Goal: Complete application form: Complete application form

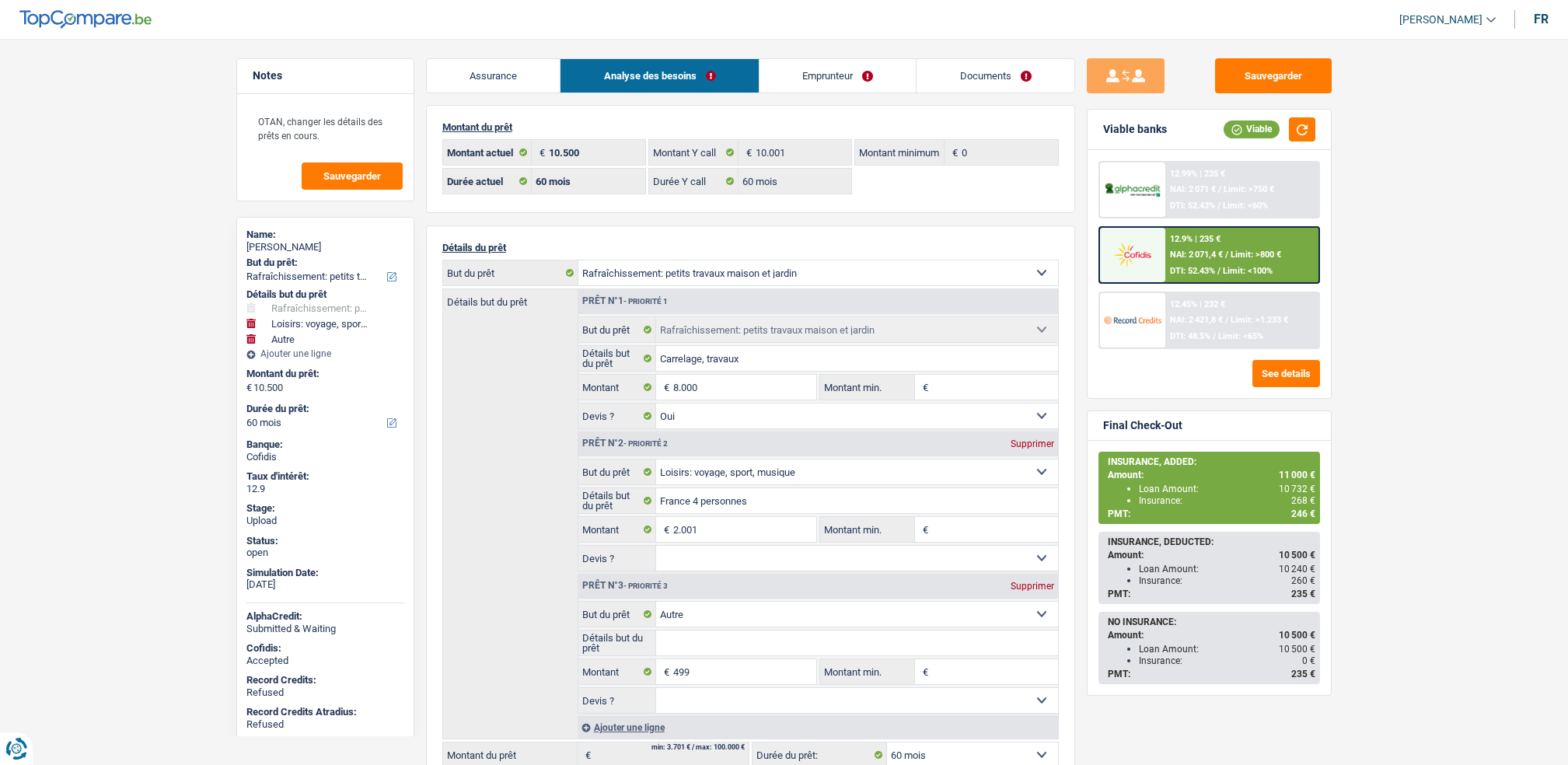
select select "houseOrGarden"
select select "hobbies"
select select "other"
select select "60"
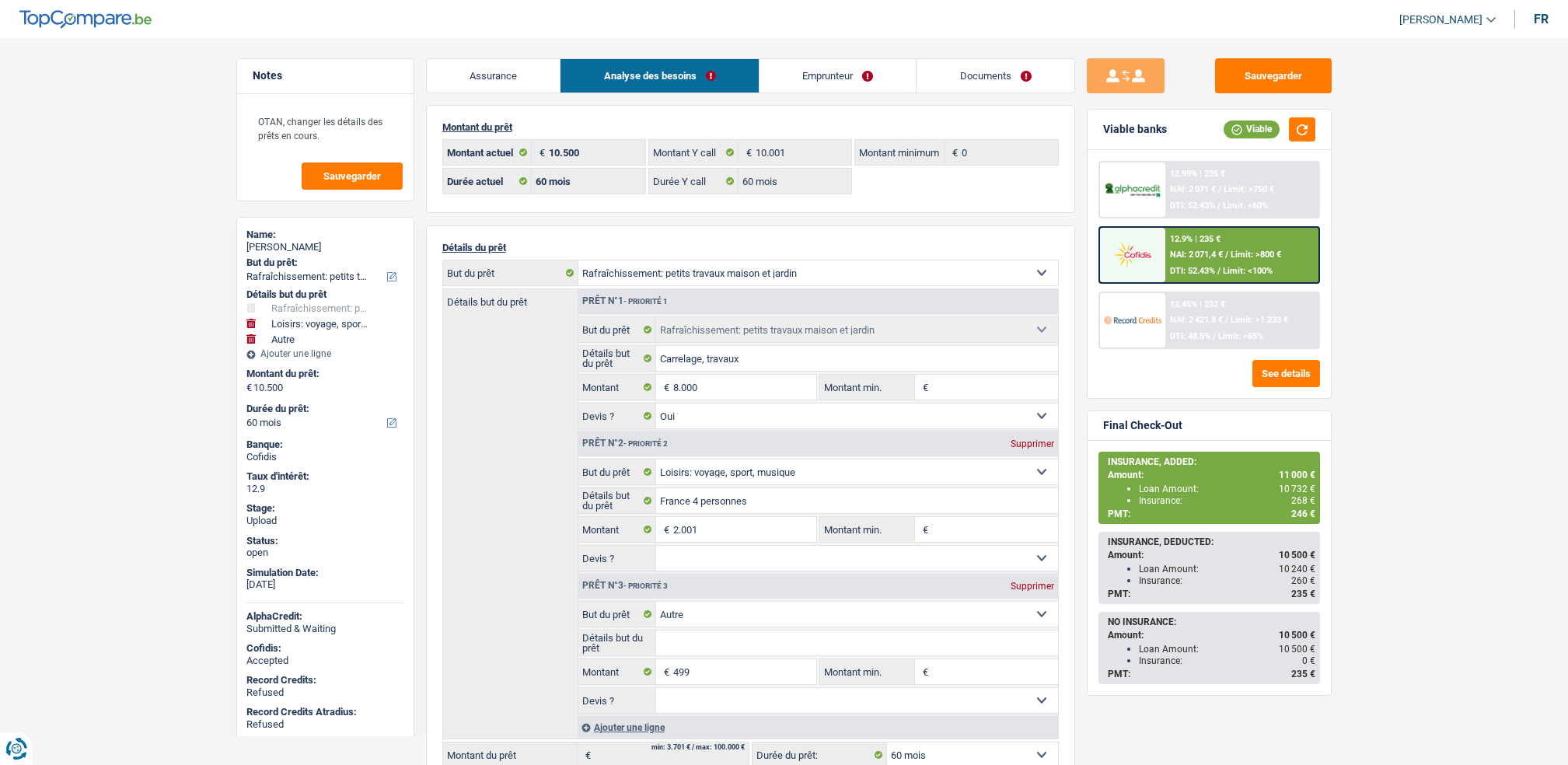
select select "60"
select select "houseOrGarden"
select select "yes"
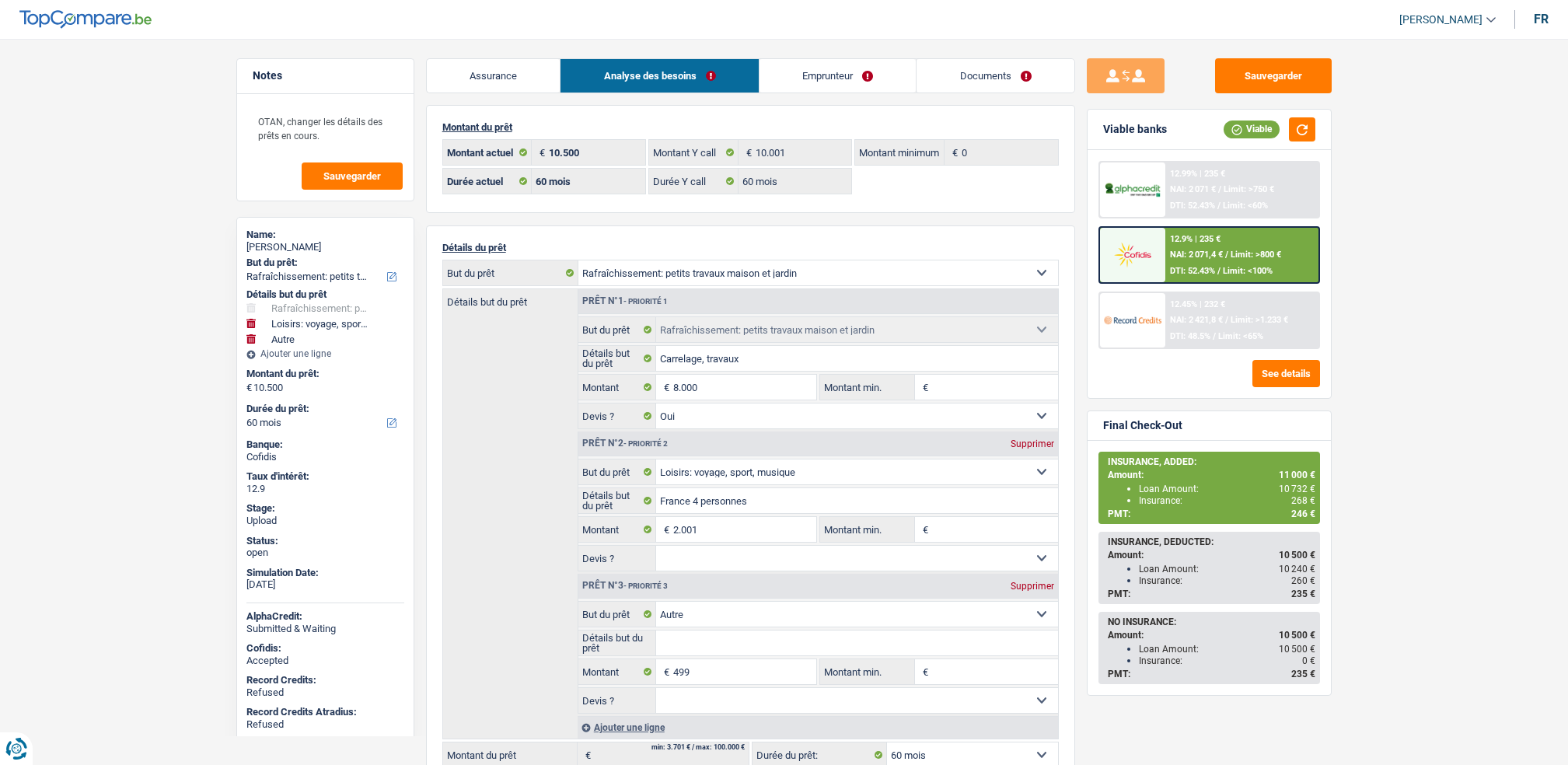
select select "hobbies"
select select "other"
select select "60"
click at [716, 69] on link "Emprunteur" at bounding box center [703, 75] width 157 height 33
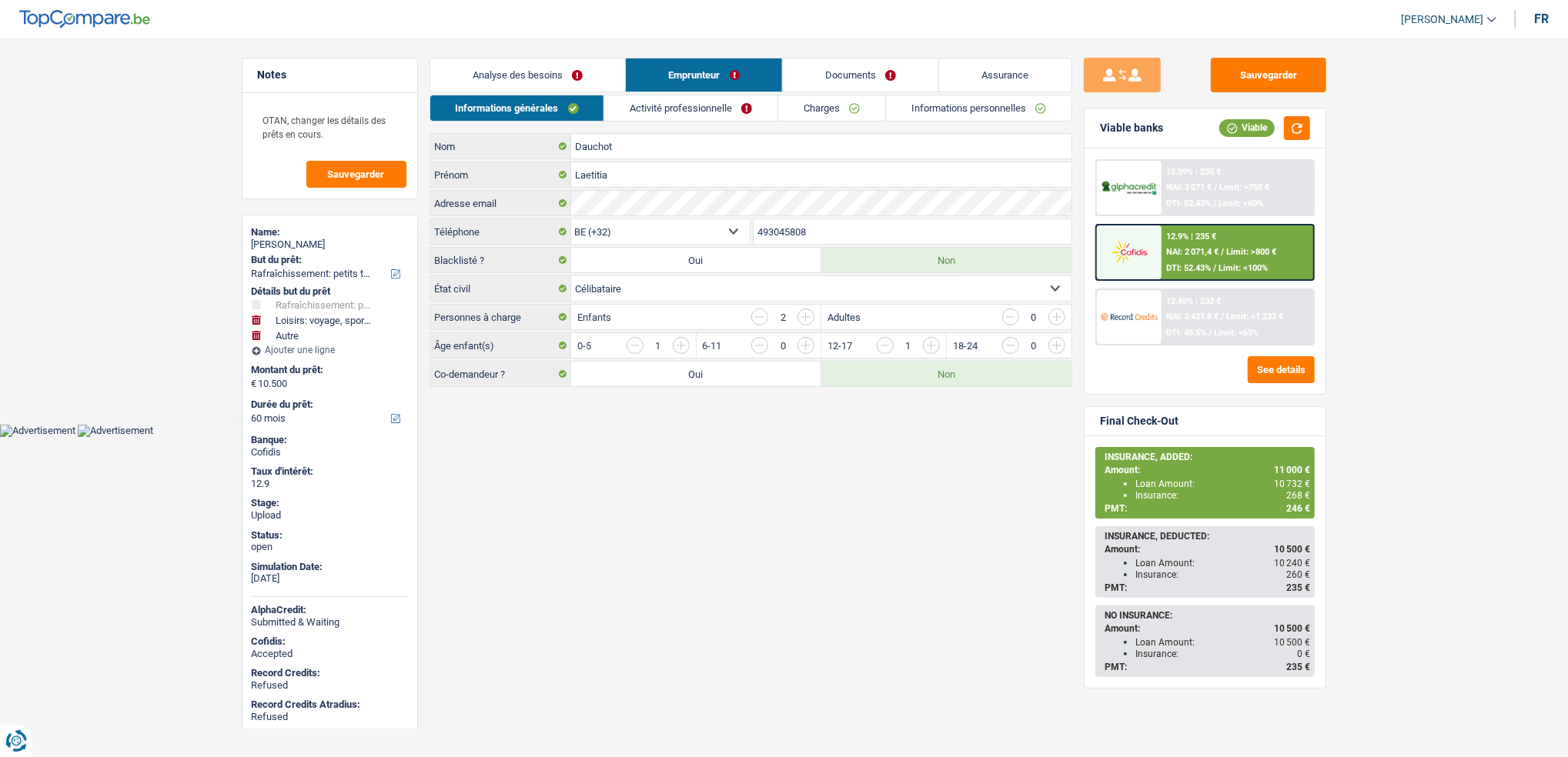
click at [1002, 123] on div "Informations générales Activité professionnelle Charges Informations personnell…" at bounding box center [751, 240] width 643 height 292
click at [992, 110] on link "Informations personnelles" at bounding box center [978, 108] width 185 height 26
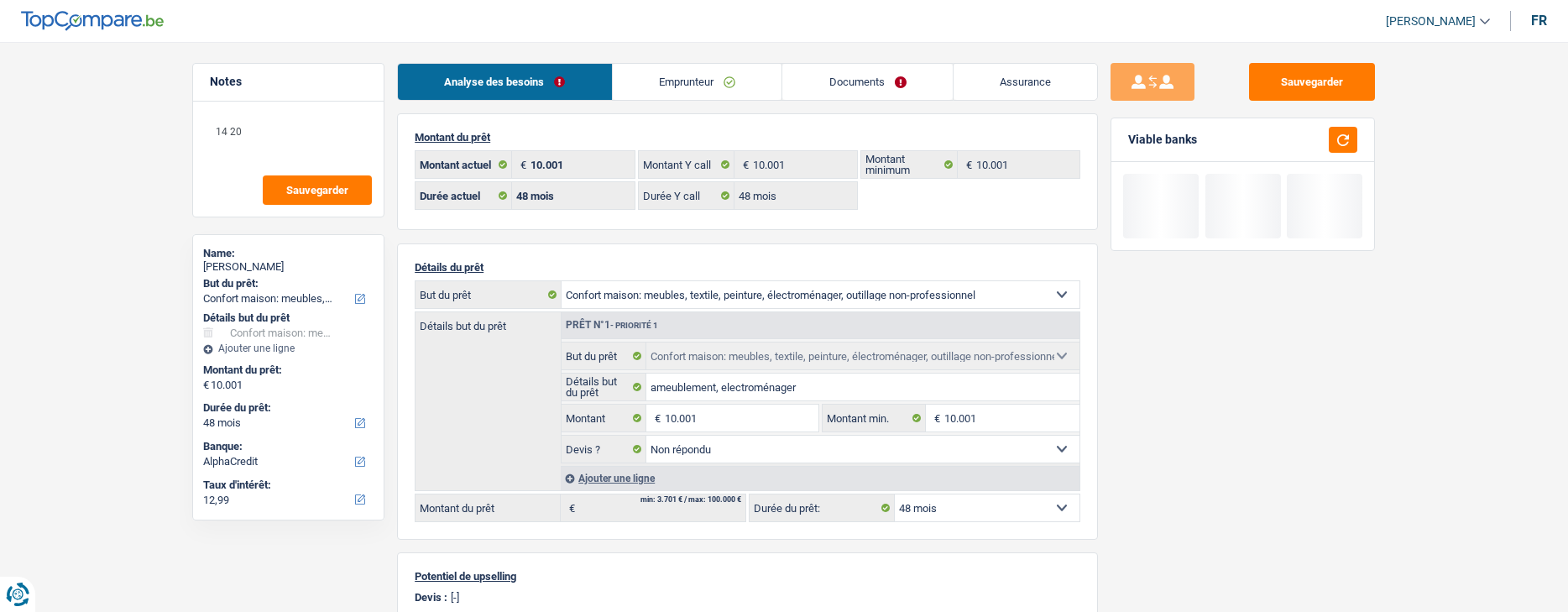
select select "household"
select select "48"
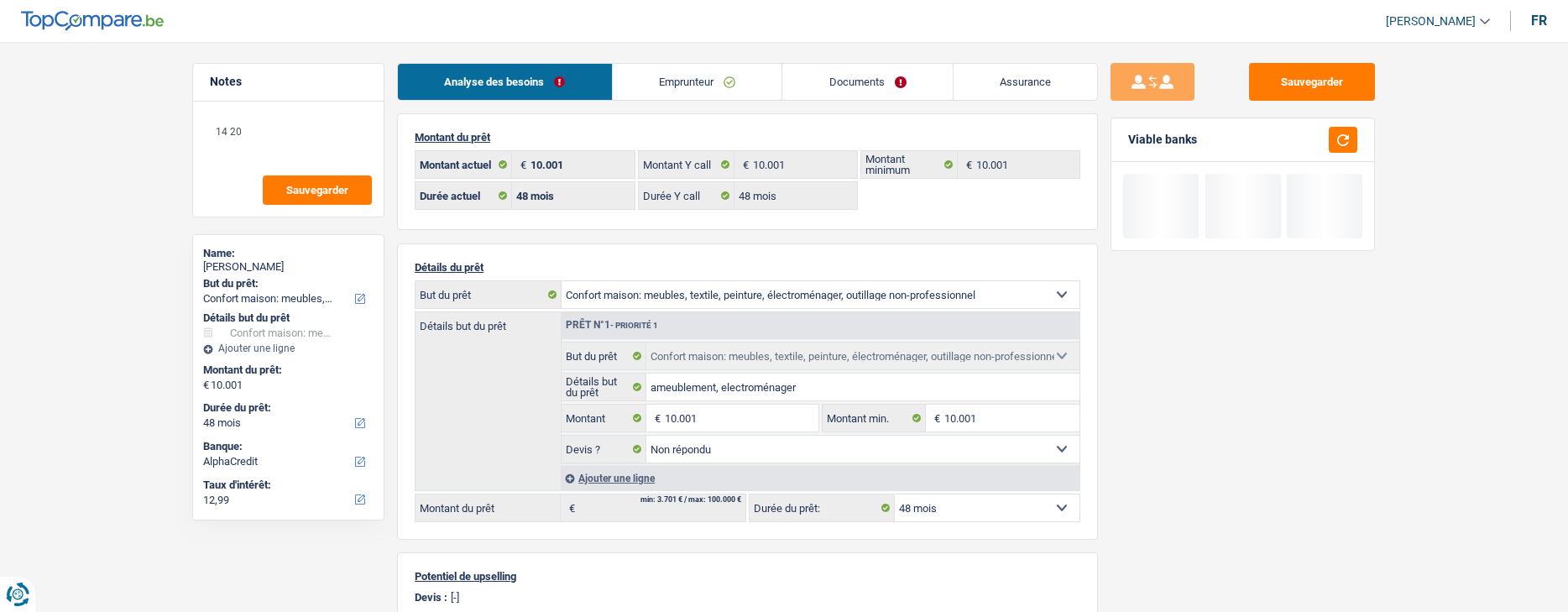
select select "household"
select select "not_answered"
select select "48"
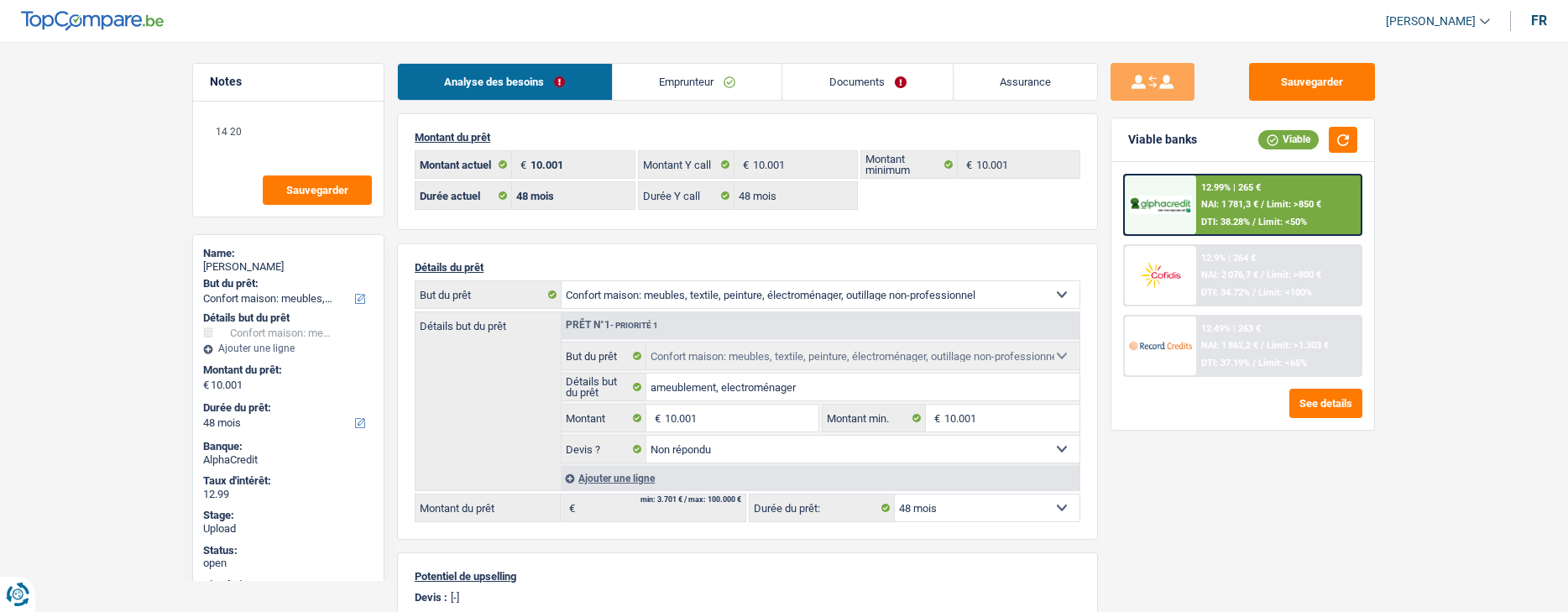
click at [1227, 208] on span "NAI: 1 781,3 €" at bounding box center [1230, 205] width 57 height 10
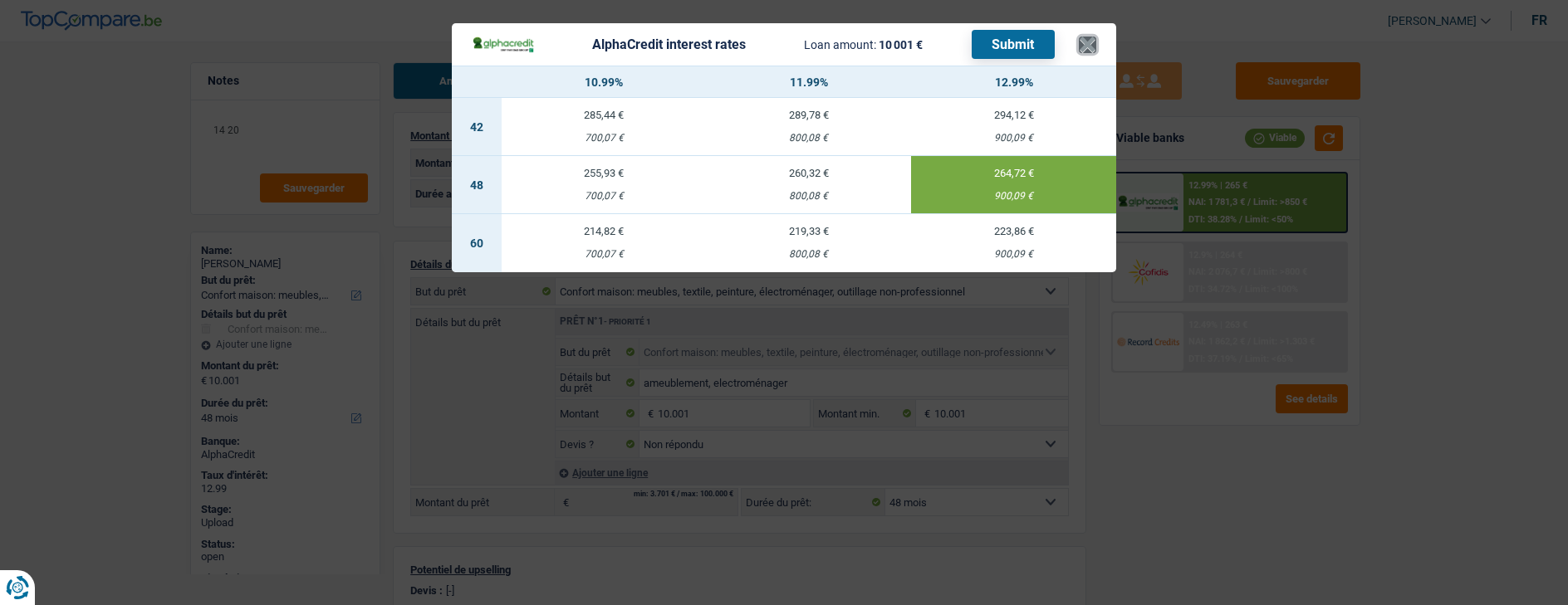
click at [1094, 48] on button "×" at bounding box center [1087, 44] width 17 height 16
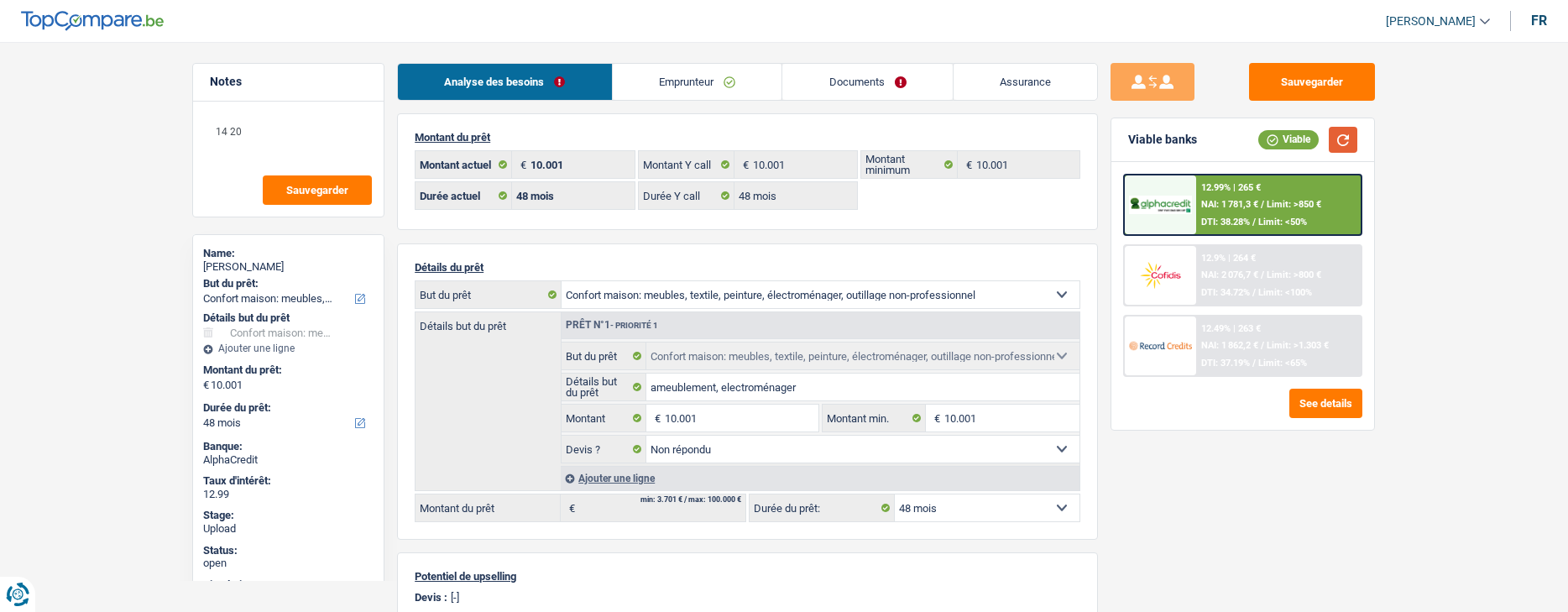
click at [1342, 138] on button "button" at bounding box center [1343, 140] width 29 height 26
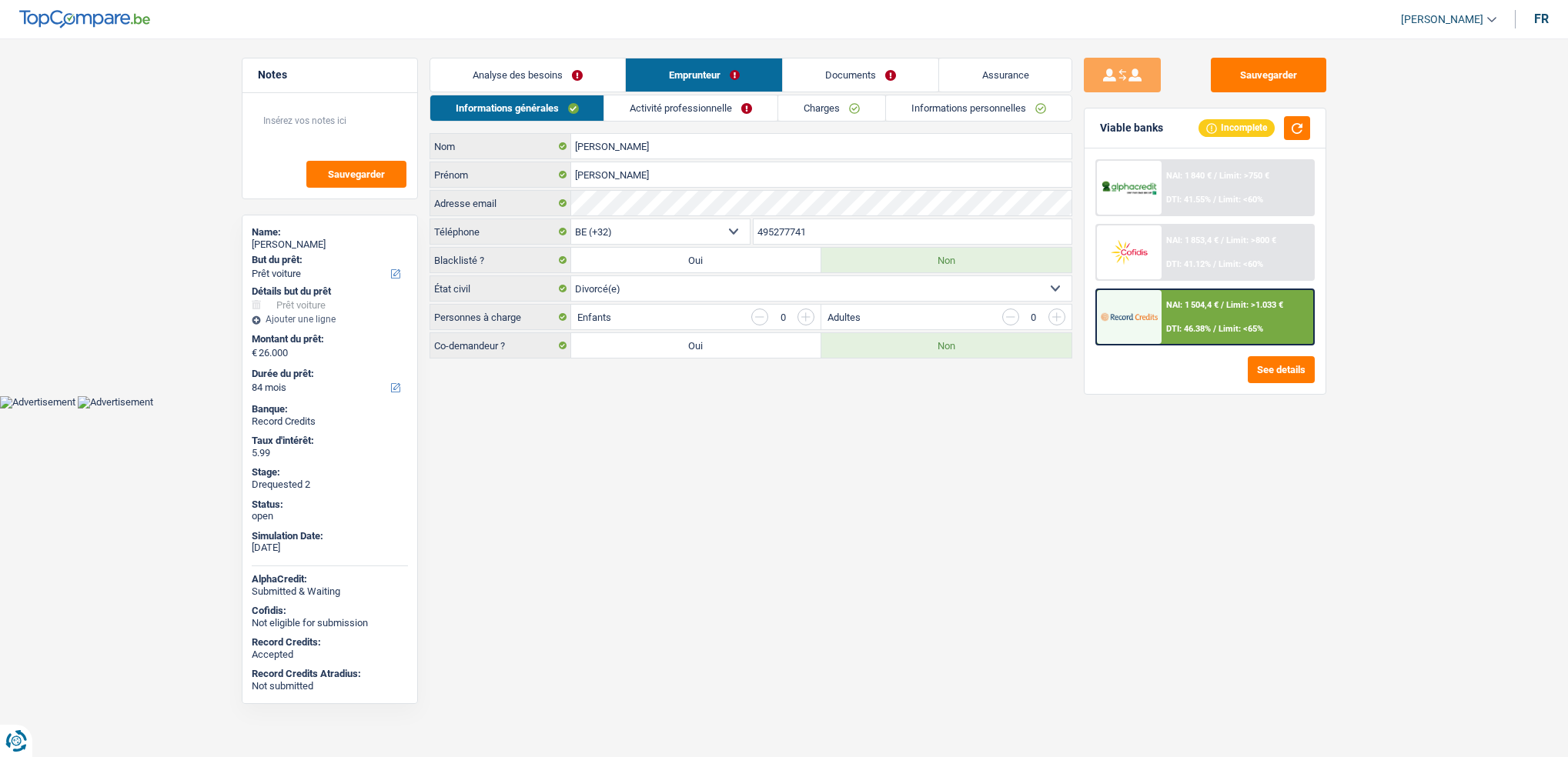
select select "car"
select select "84"
select select "32"
select select "divorced"
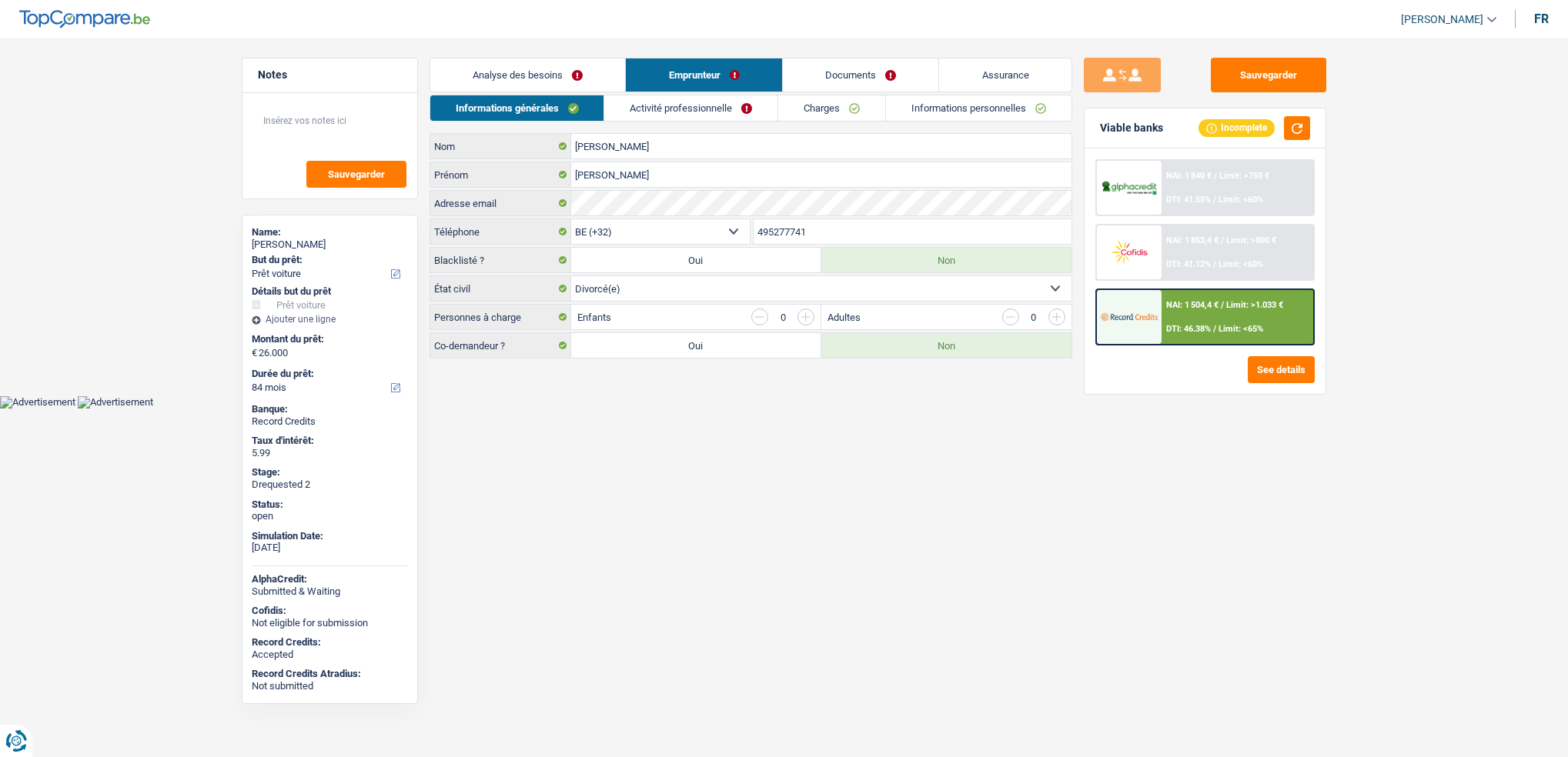
select select "independent"
select select "netSalary"
select select "BE"
click at [679, 123] on div "Informations générales Activité professionnelle Charges Informations personnell…" at bounding box center [751, 226] width 643 height 264
click at [683, 111] on link "Activité professionnelle" at bounding box center [691, 108] width 173 height 26
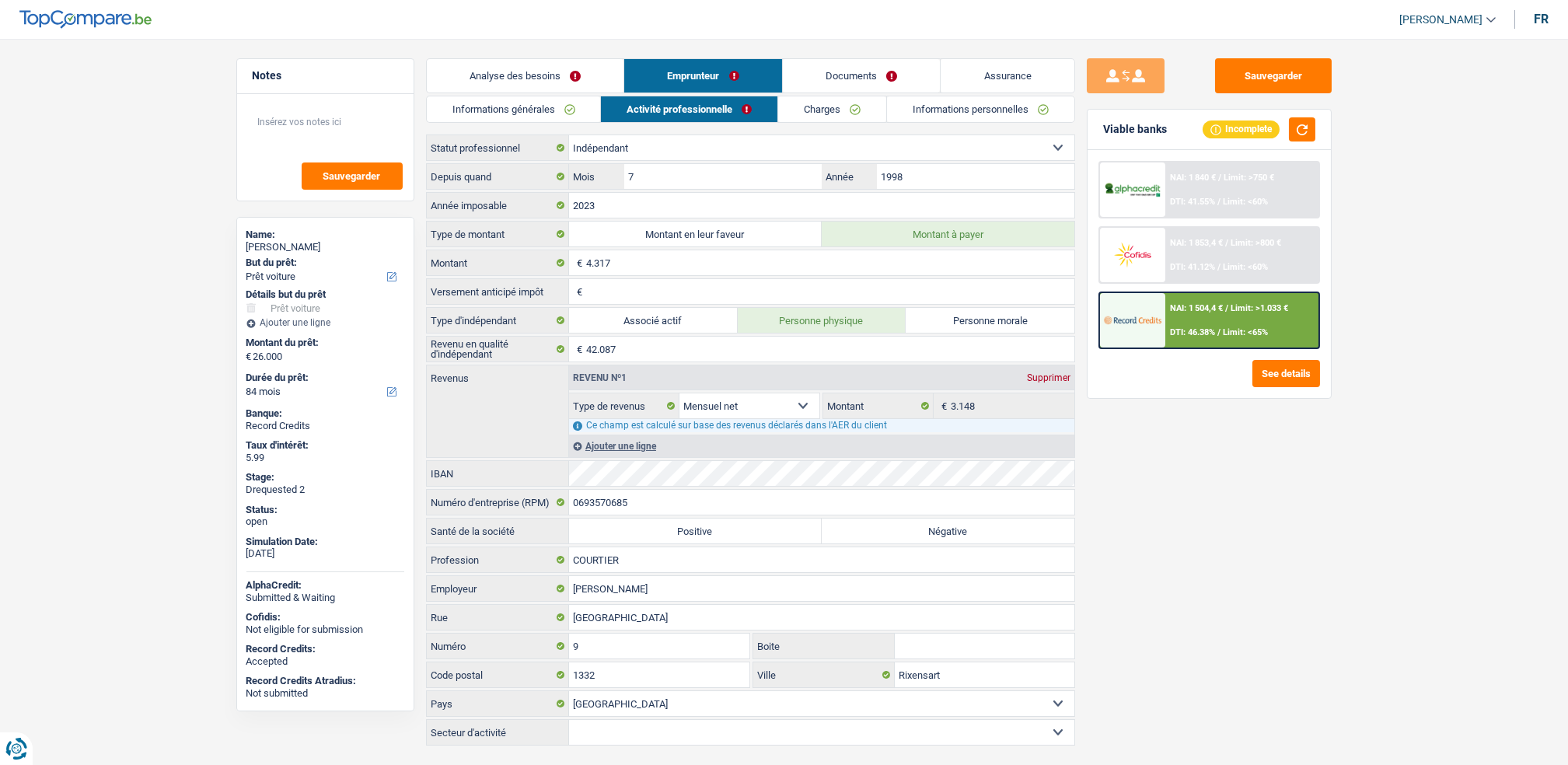
click at [851, 108] on link "Charges" at bounding box center [833, 109] width 108 height 26
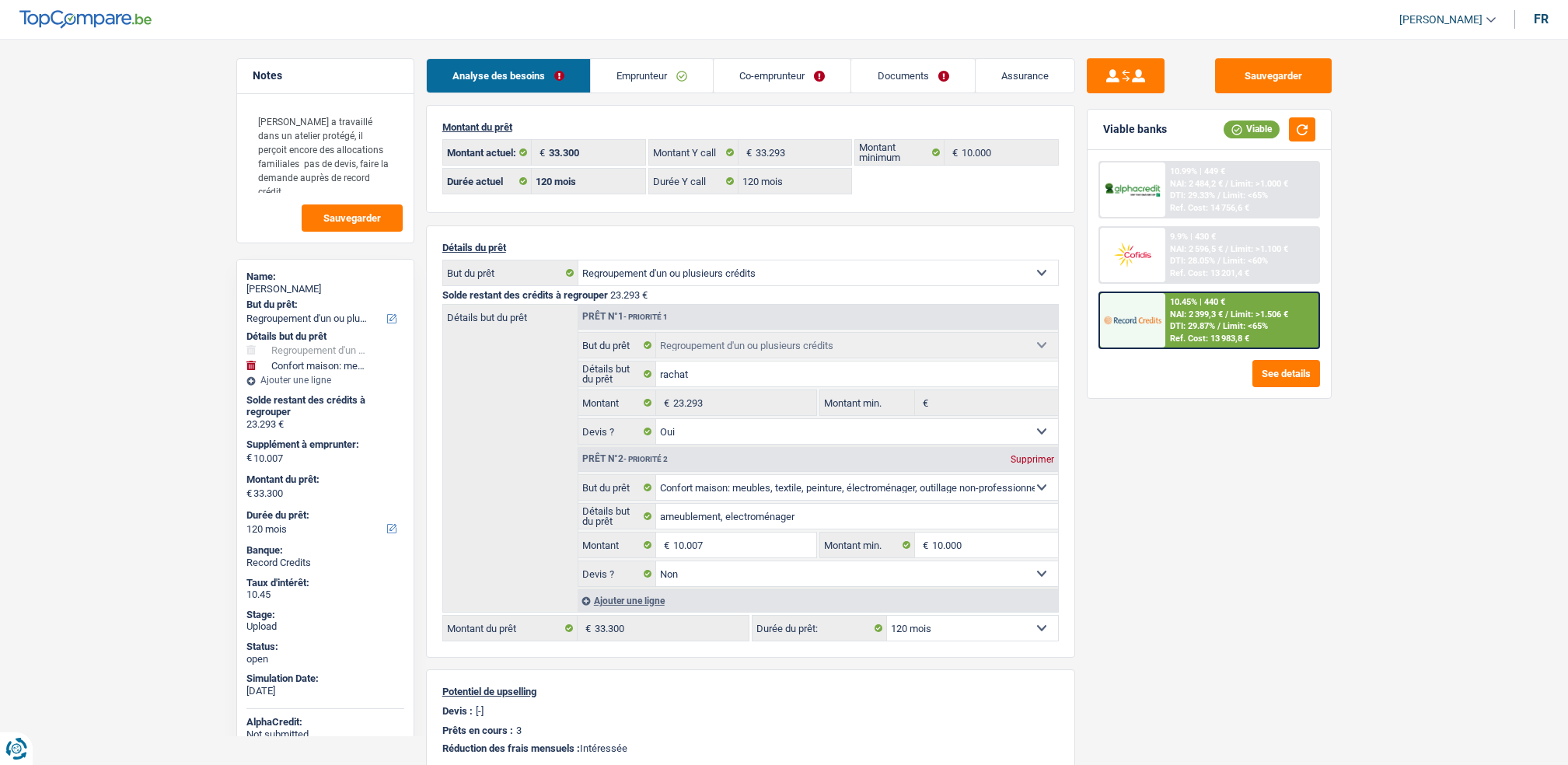
select select "refinancing"
select select "household"
select select "120"
select select "32"
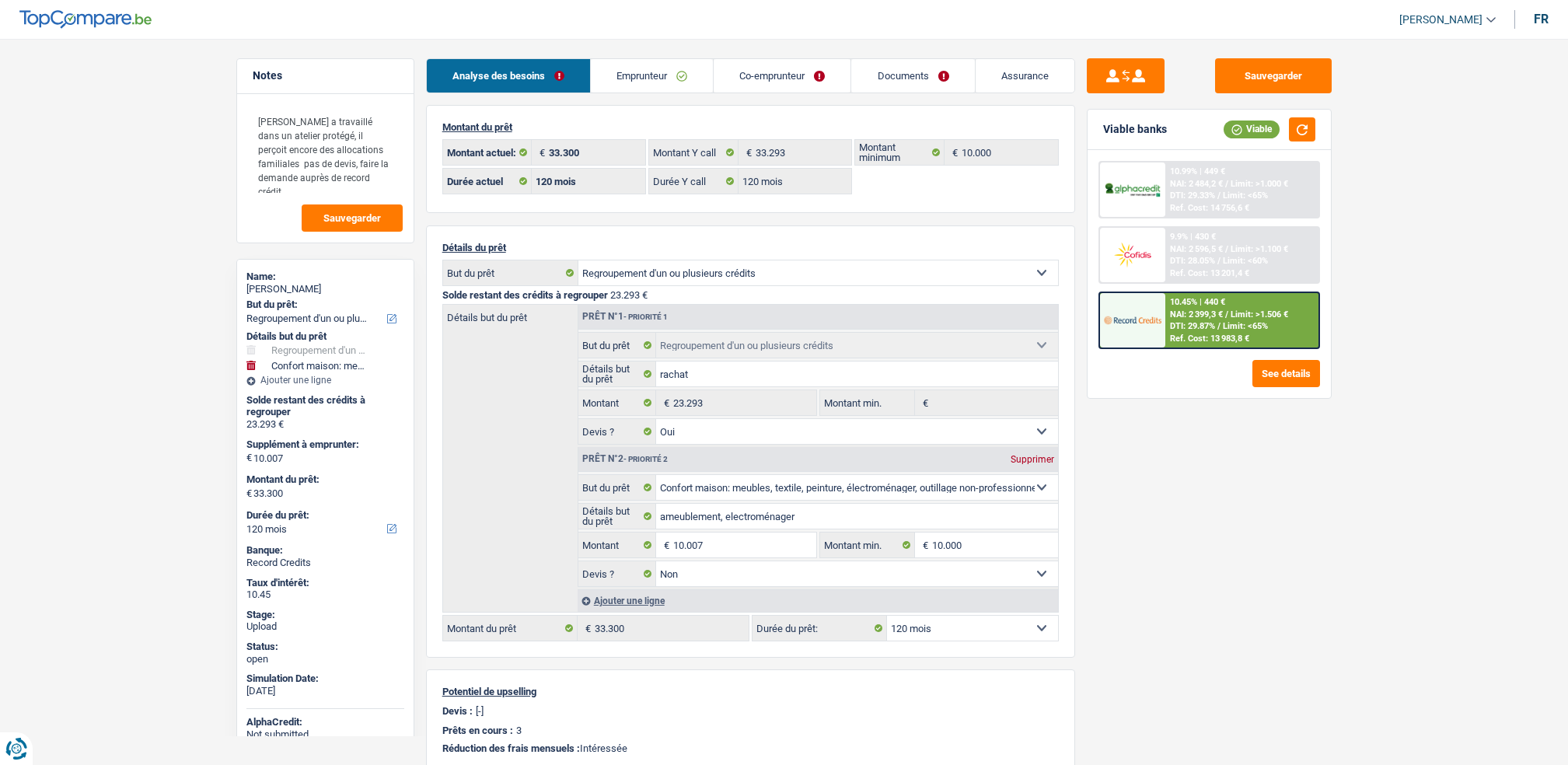
select select "married"
click at [710, 82] on link "Emprunteur" at bounding box center [652, 75] width 122 height 33
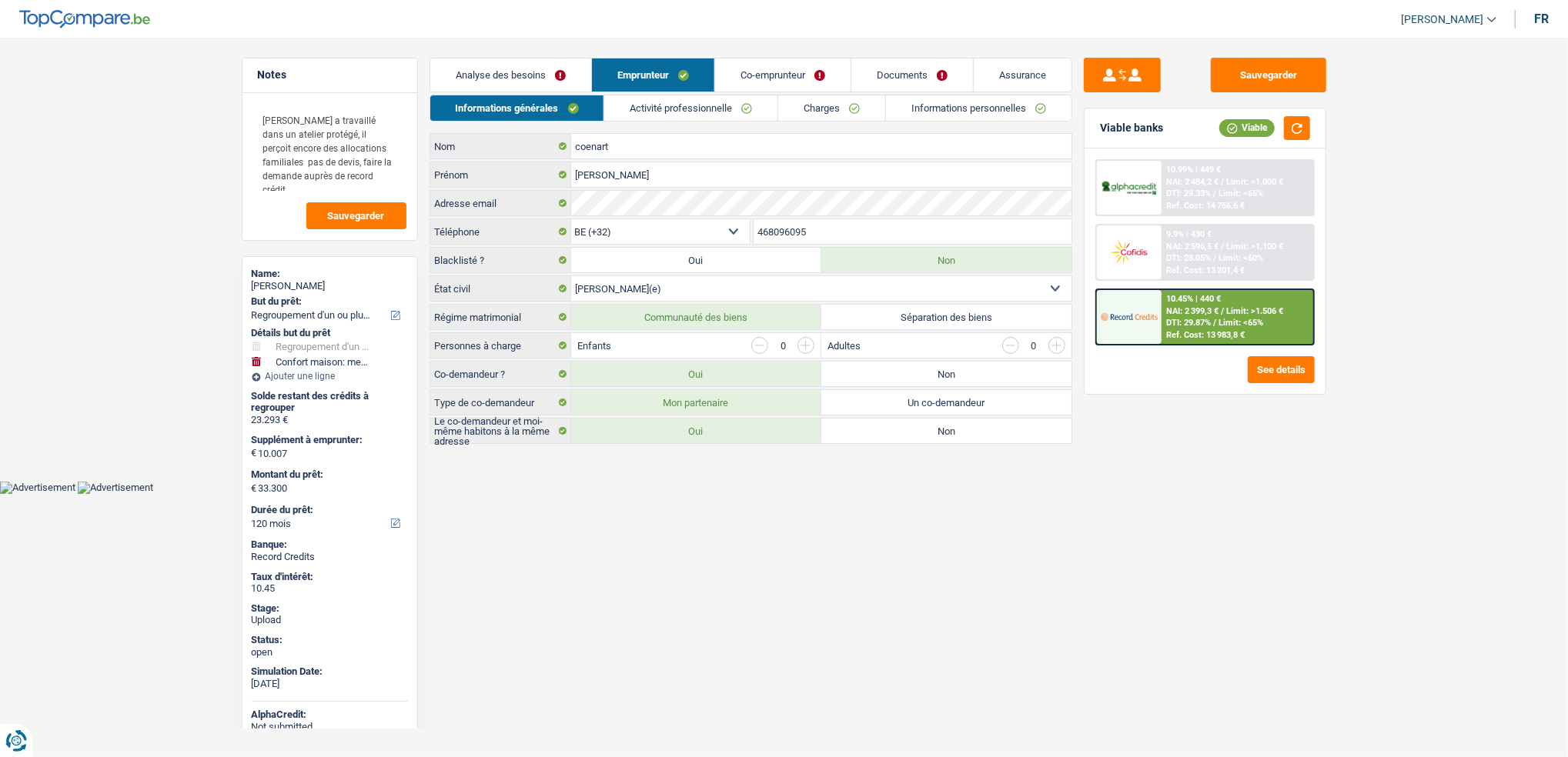
click at [655, 81] on link "Emprunteur" at bounding box center [653, 74] width 123 height 33
drag, startPoint x: 873, startPoint y: 79, endPoint x: 599, endPoint y: 175, distance: 290.3
click at [873, 80] on link "Documents" at bounding box center [912, 74] width 122 height 33
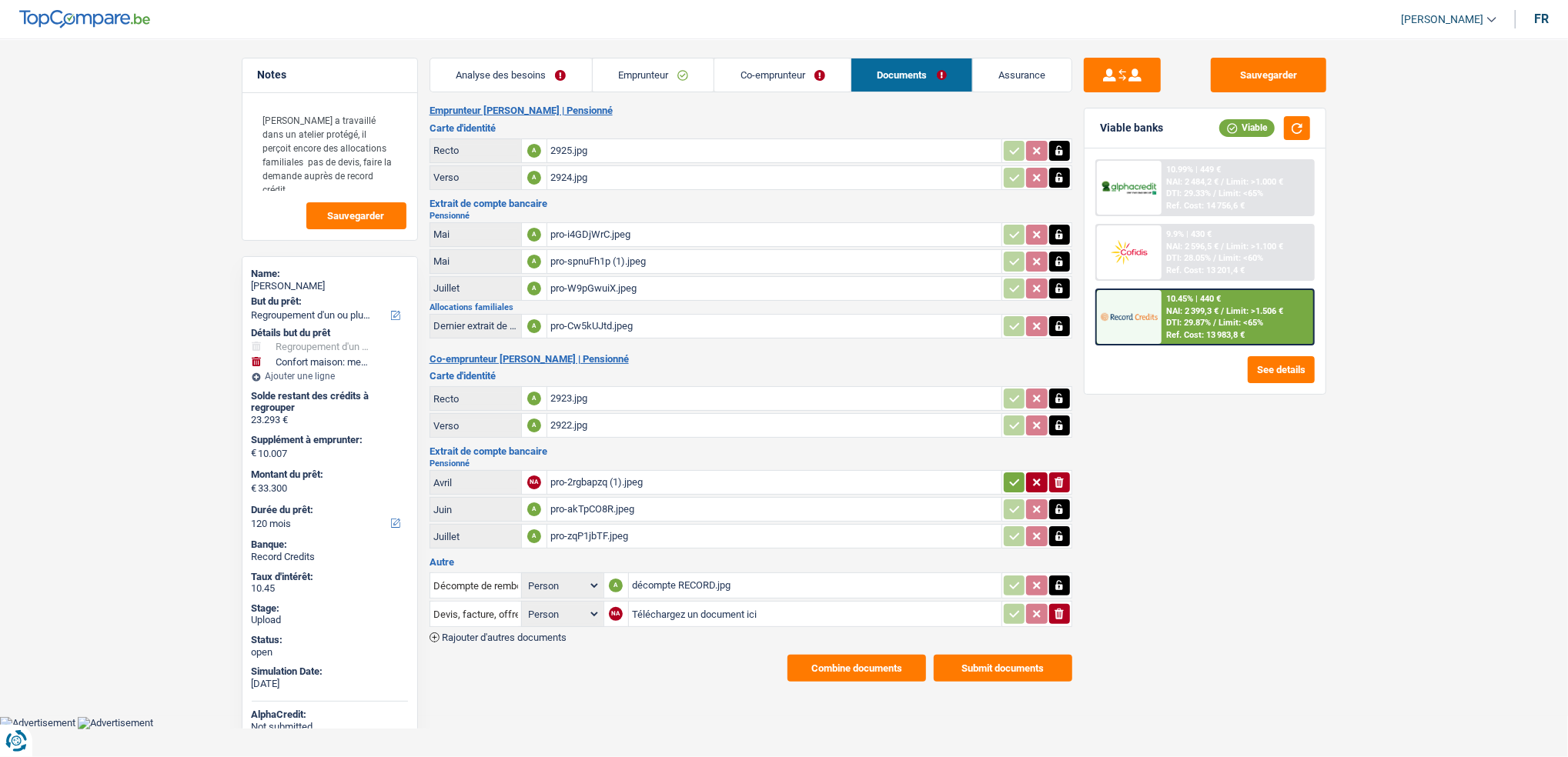
click at [558, 145] on div "2925.jpg" at bounding box center [774, 151] width 448 height 23
click at [558, 396] on div "2923.jpg" at bounding box center [774, 398] width 448 height 23
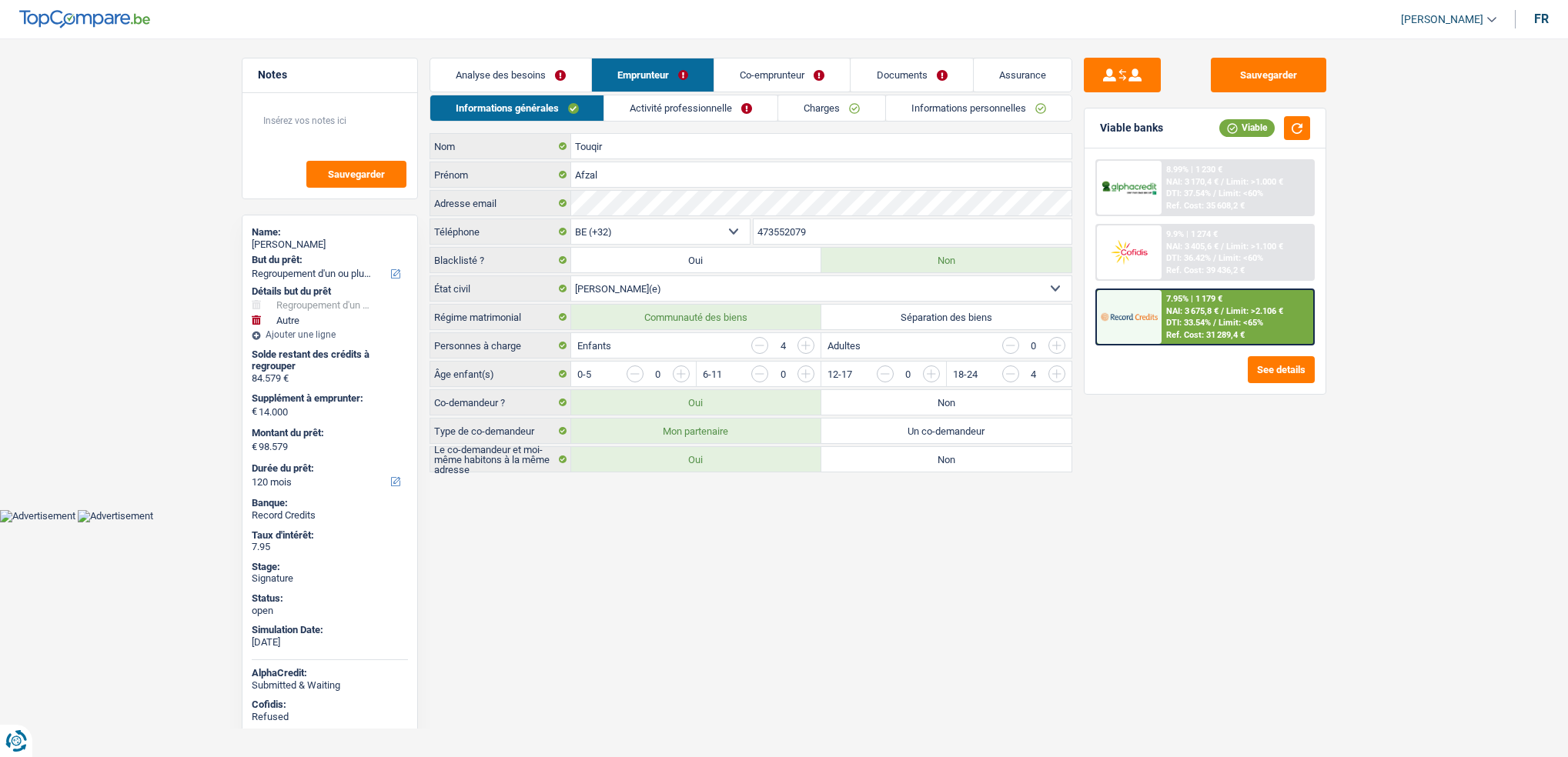
select select "refinancing"
select select "other"
select select "120"
select select "32"
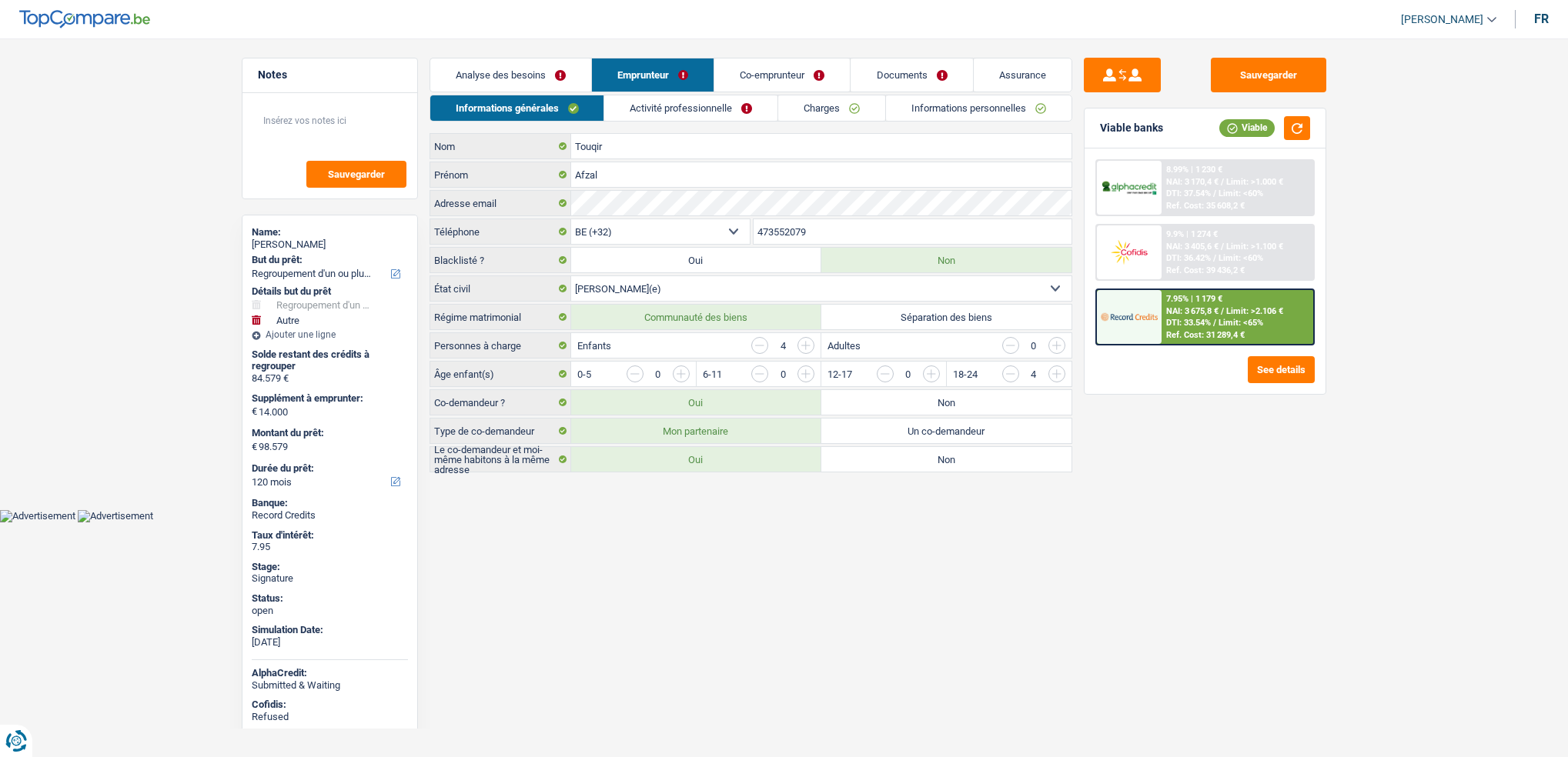
select select "married"
select select "32"
click at [832, 81] on link "Co-emprunteur" at bounding box center [781, 74] width 135 height 33
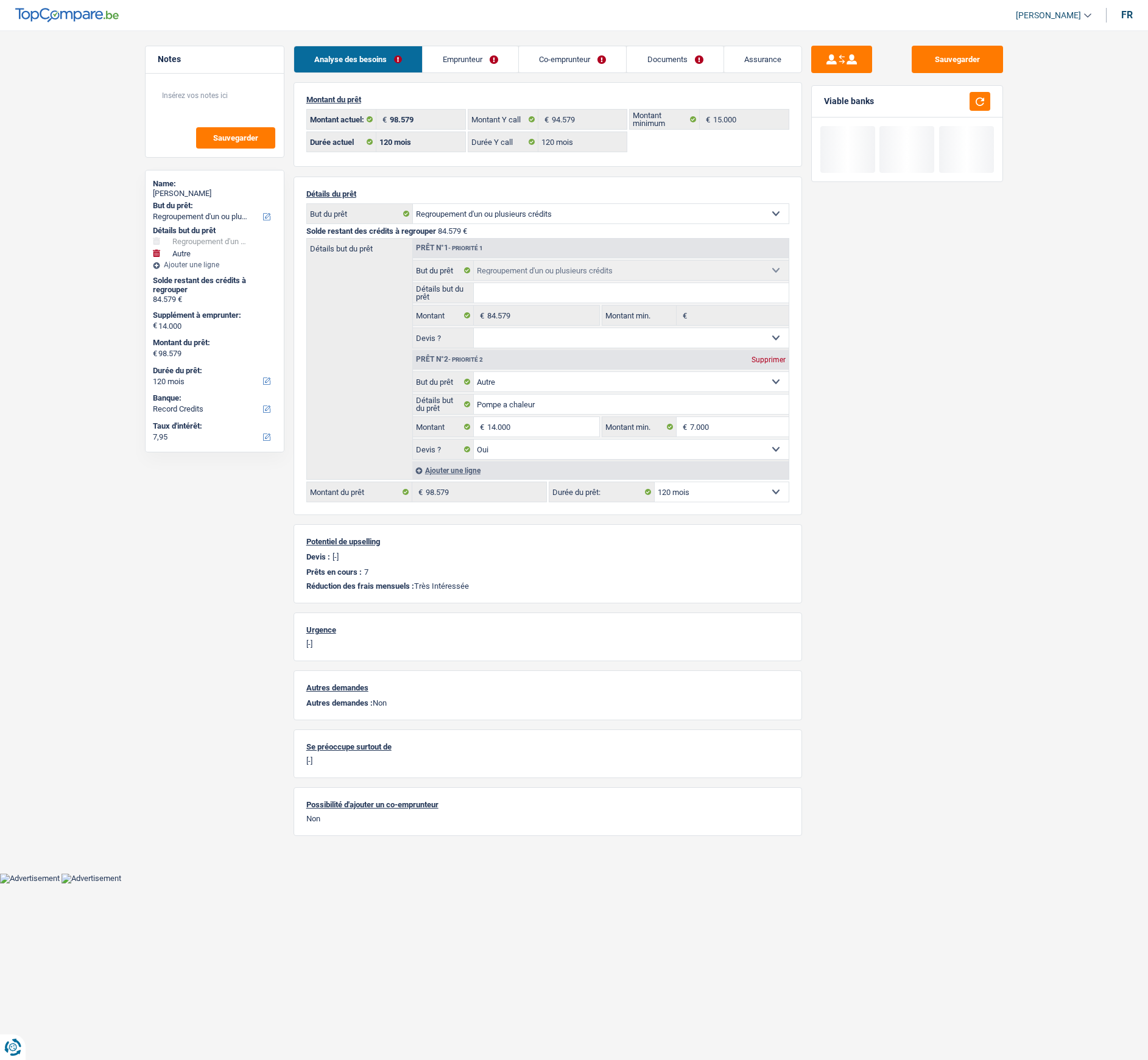
select select "refinancing"
select select "other"
select select "120"
click at [690, 65] on link "Documents" at bounding box center [674, 59] width 96 height 26
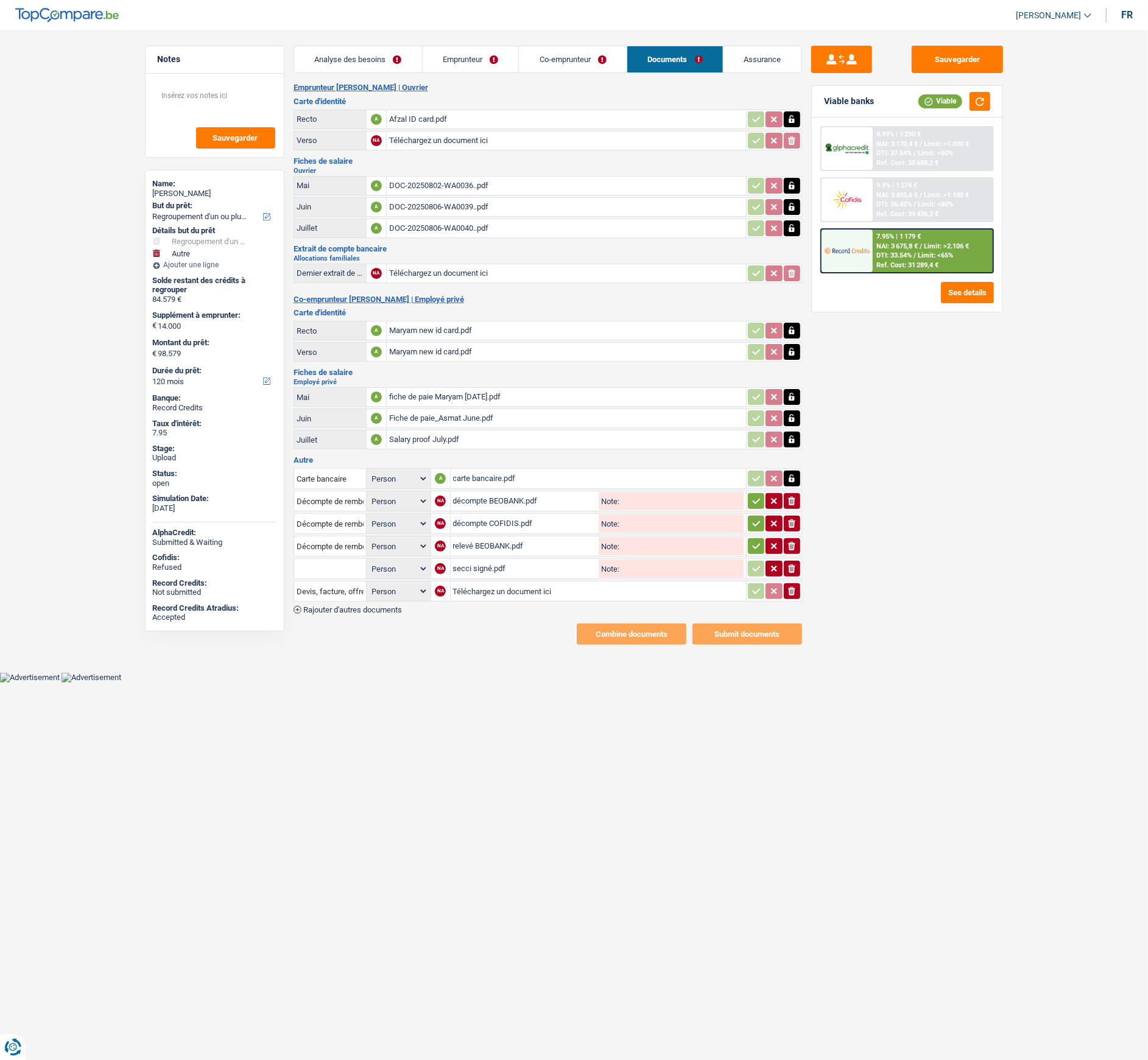
click at [400, 120] on div "Afzal ID card.pdf" at bounding box center [566, 119] width 354 height 18
